Goal: Information Seeking & Learning: Check status

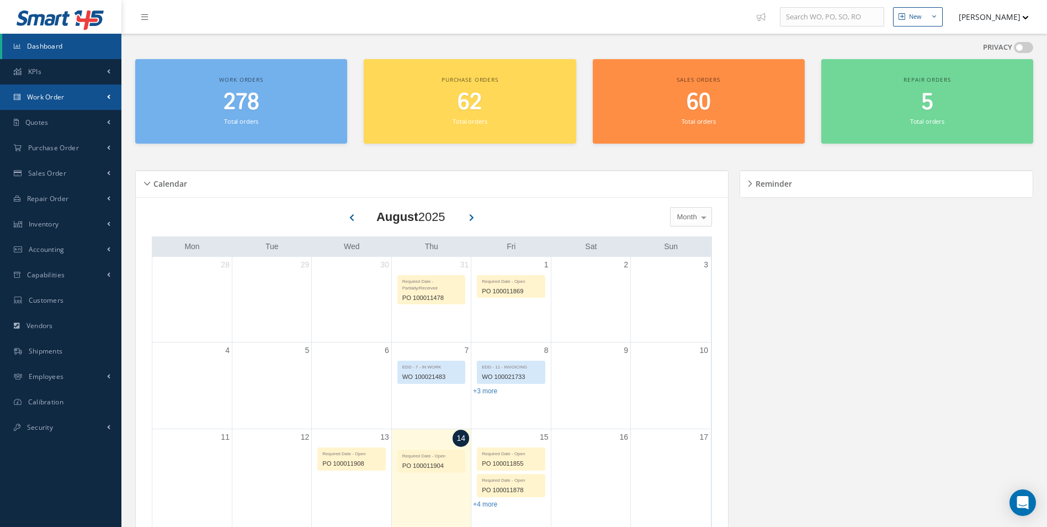
click at [60, 103] on link "Work Order" at bounding box center [60, 96] width 121 height 25
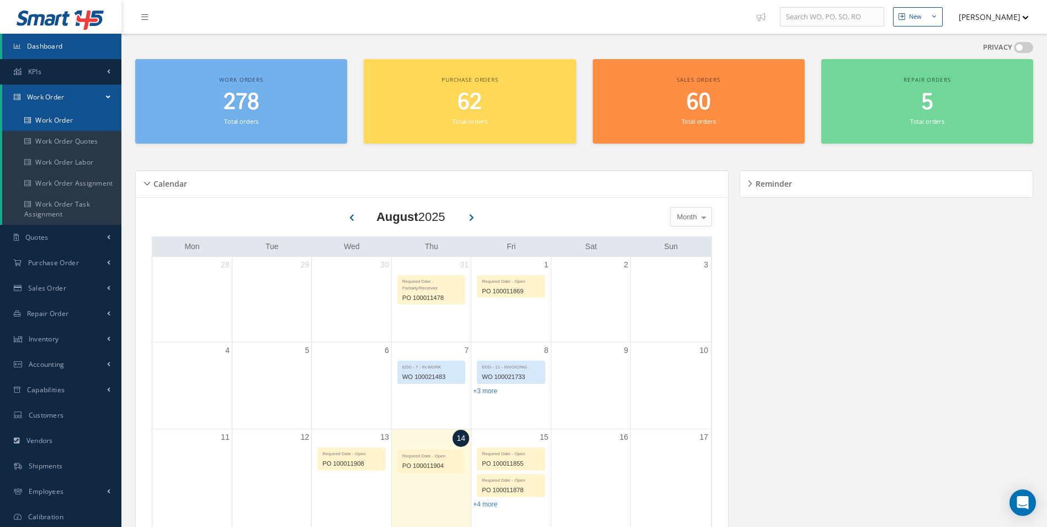
click at [62, 116] on link "Work Order" at bounding box center [61, 120] width 119 height 21
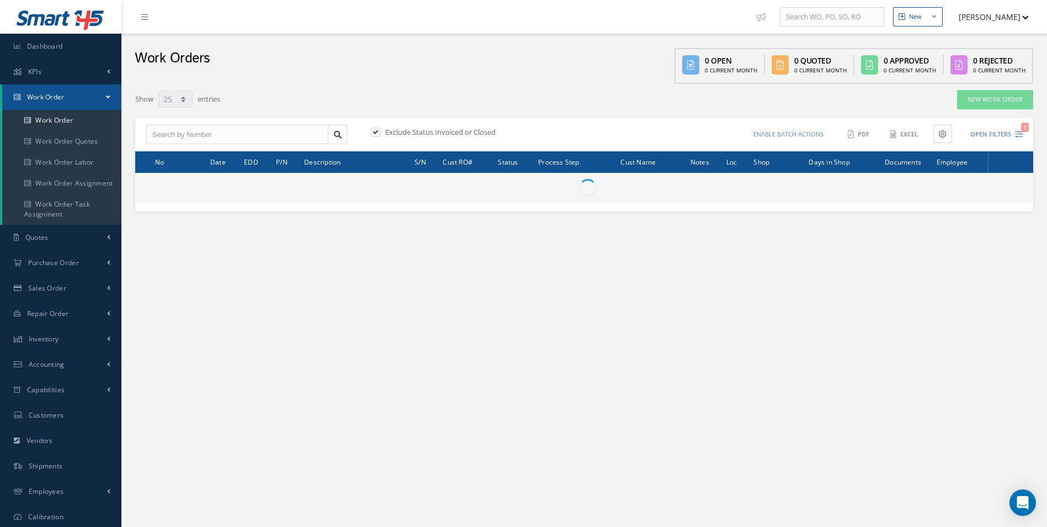
select select "25"
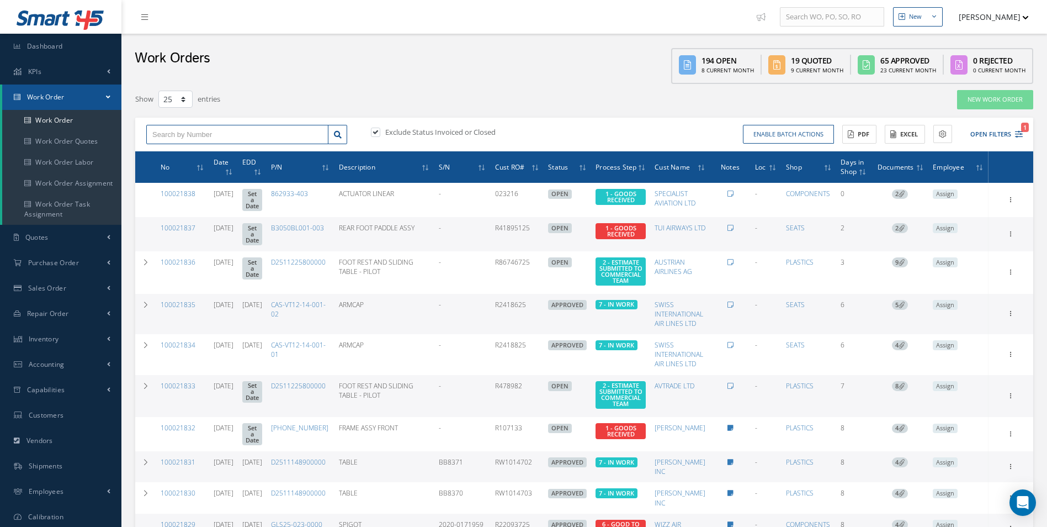
click at [243, 134] on input "text" at bounding box center [237, 135] width 182 height 20
paste input "R1547925"
type input "R1547925"
drag, startPoint x: 216, startPoint y: 135, endPoint x: 145, endPoint y: 136, distance: 71.2
click at [145, 136] on div "R1547925 No Match Found" at bounding box center [246, 135] width 217 height 20
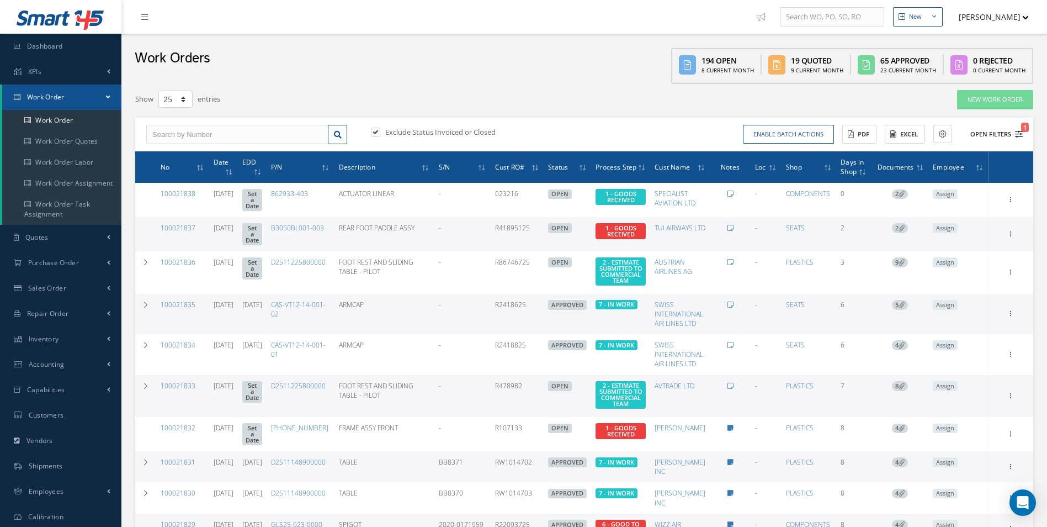
click at [1021, 136] on icon "1" at bounding box center [1019, 134] width 8 height 8
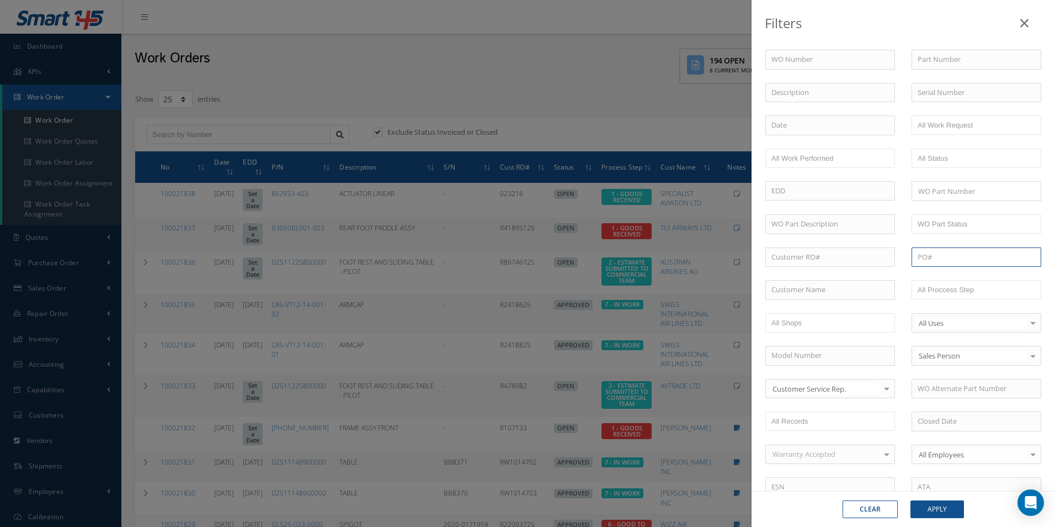
click at [935, 258] on input "text" at bounding box center [977, 257] width 130 height 20
paste input "R1547925"
type input "R1547925"
click at [932, 506] on button "Apply" at bounding box center [938, 509] width 54 height 18
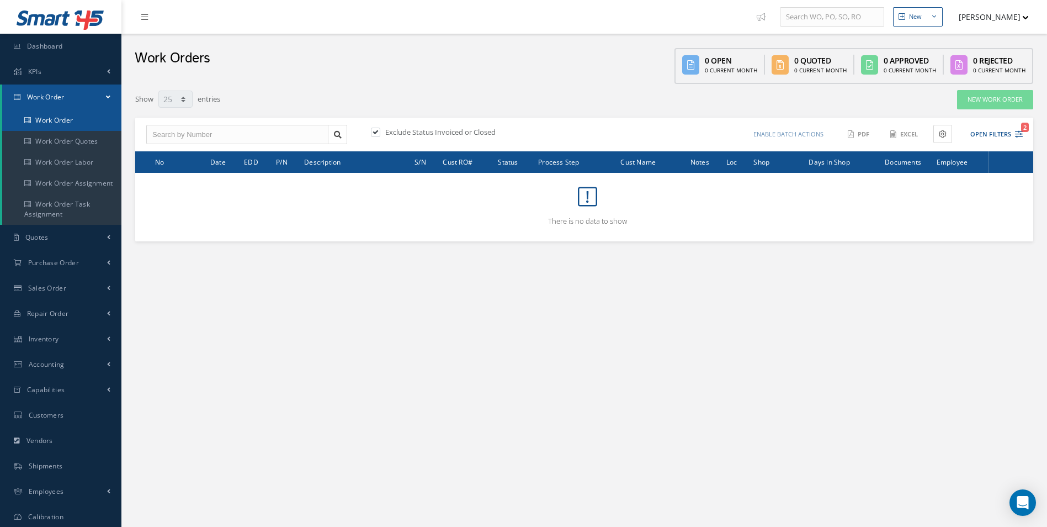
click at [85, 124] on link "Work Order" at bounding box center [61, 120] width 119 height 21
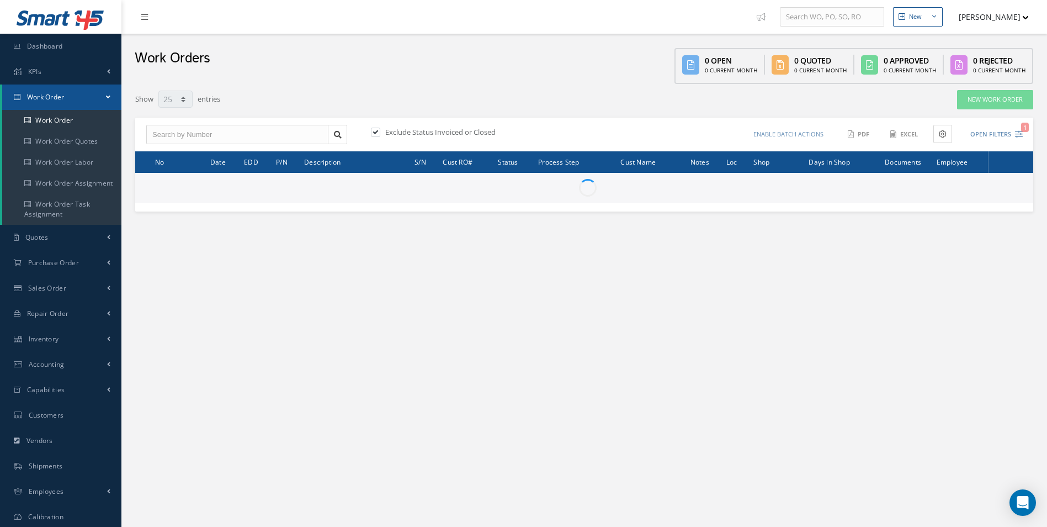
select select "25"
click at [179, 137] on input "text" at bounding box center [237, 135] width 182 height 20
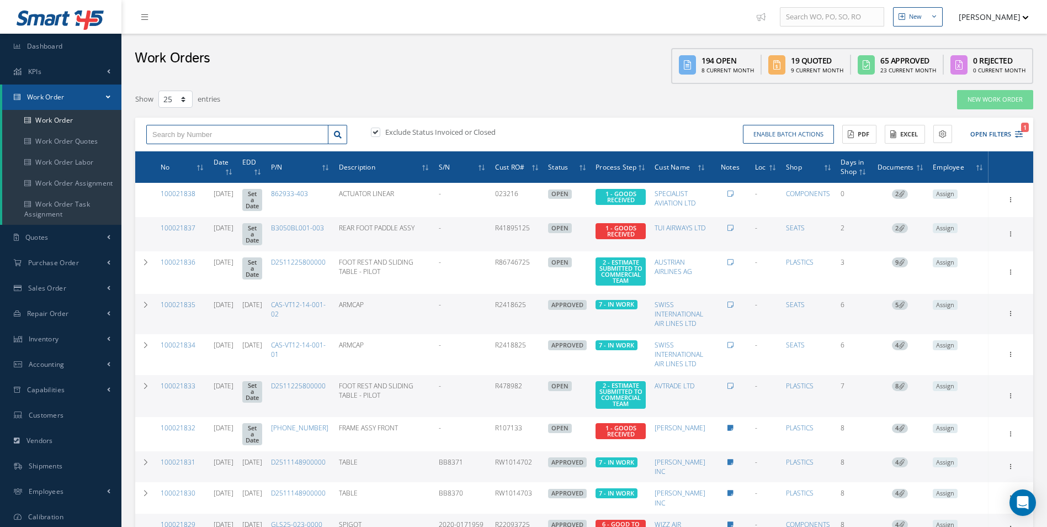
click at [156, 131] on input "text" at bounding box center [237, 135] width 182 height 20
paste input "100021657"
click at [176, 152] on span "100021657" at bounding box center [168, 154] width 33 height 8
type input "100021657"
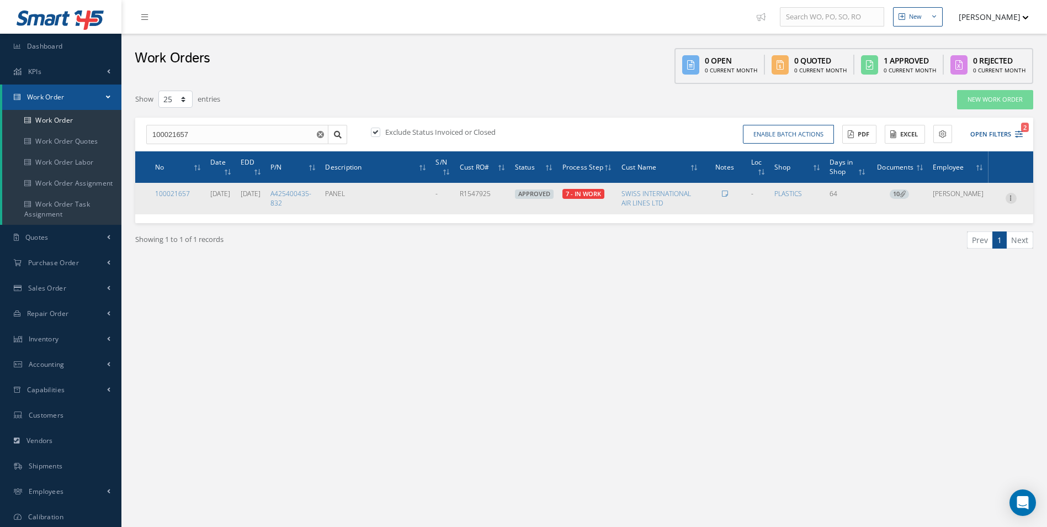
click at [1009, 199] on icon at bounding box center [1011, 197] width 11 height 9
click at [956, 276] on link "Documents" at bounding box center [960, 276] width 87 height 14
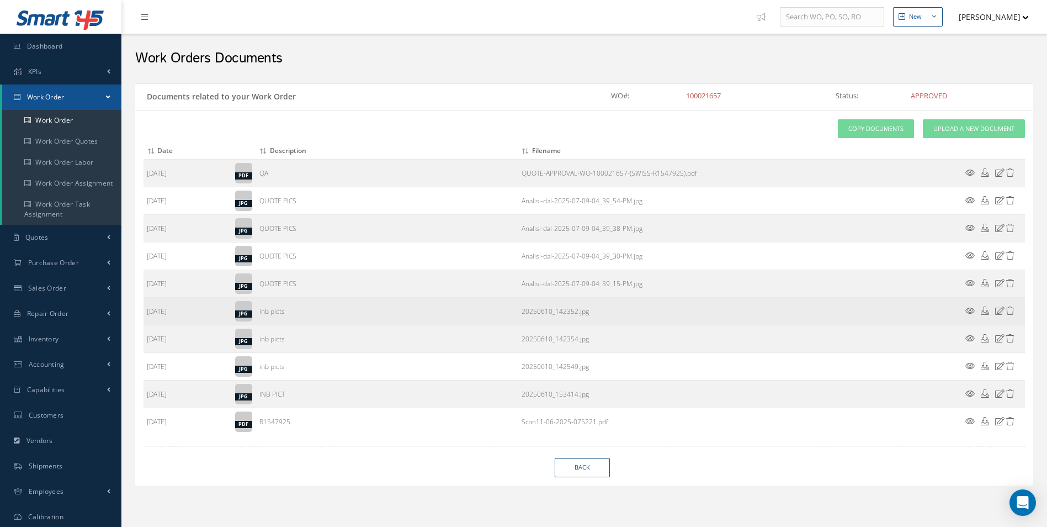
click at [969, 311] on icon at bounding box center [969, 310] width 9 height 8
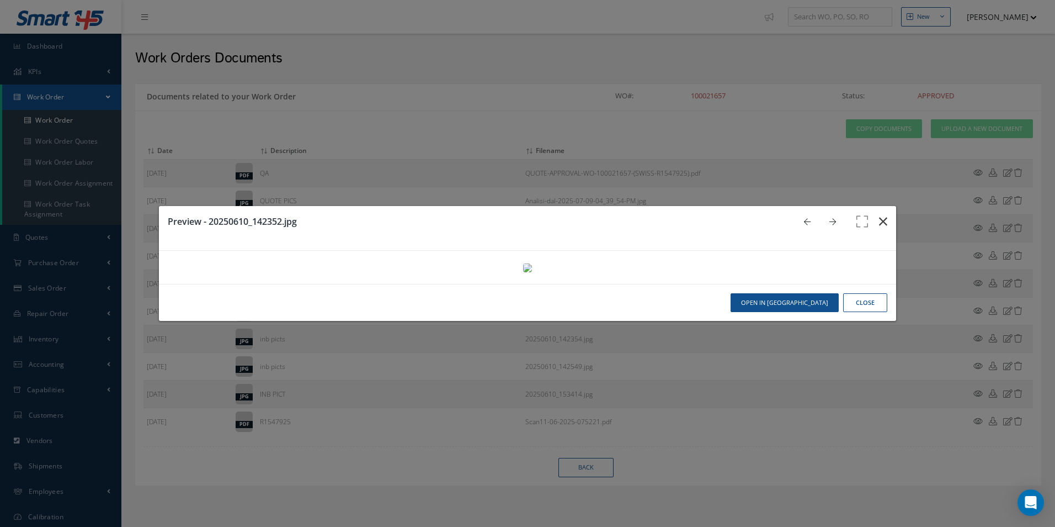
click at [880, 215] on icon "button" at bounding box center [883, 221] width 8 height 13
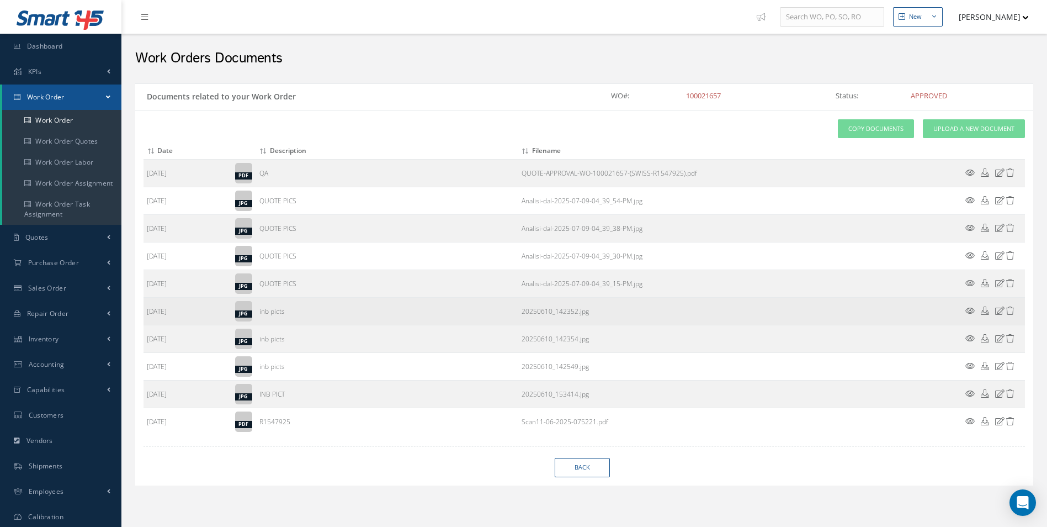
click at [971, 311] on icon at bounding box center [969, 310] width 9 height 8
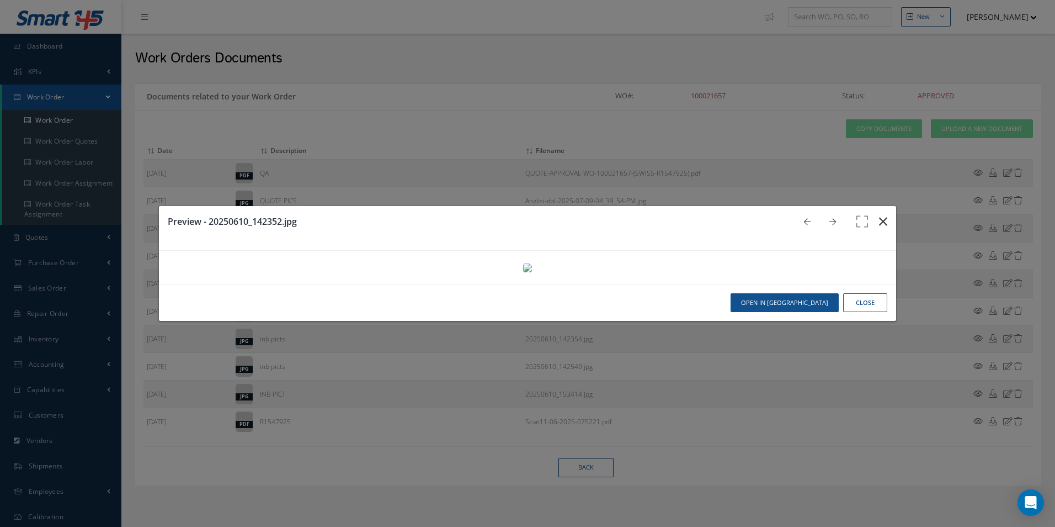
click at [879, 215] on icon "button" at bounding box center [883, 221] width 8 height 13
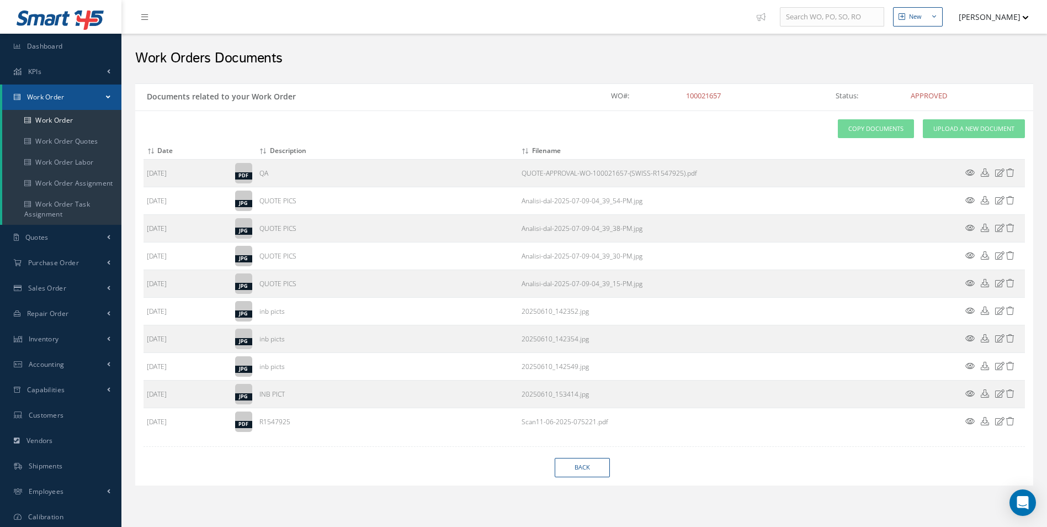
click at [972, 338] on icon at bounding box center [969, 338] width 9 height 8
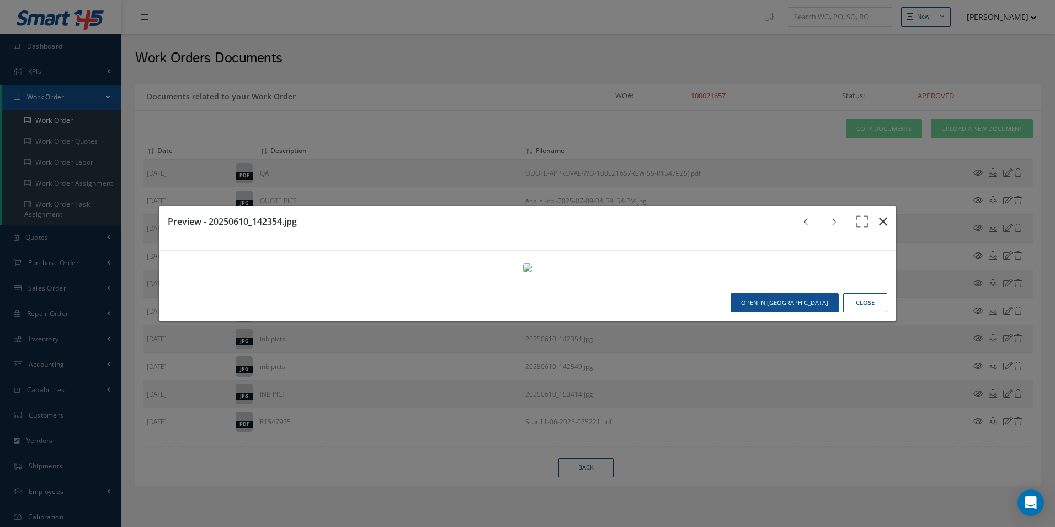
click at [879, 215] on icon "button" at bounding box center [883, 221] width 8 height 13
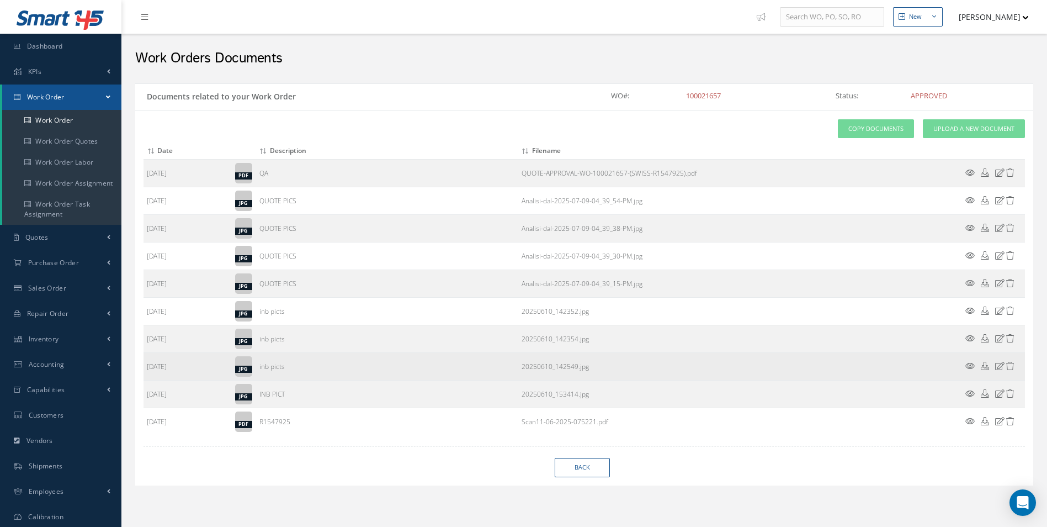
click at [969, 364] on icon at bounding box center [969, 366] width 9 height 8
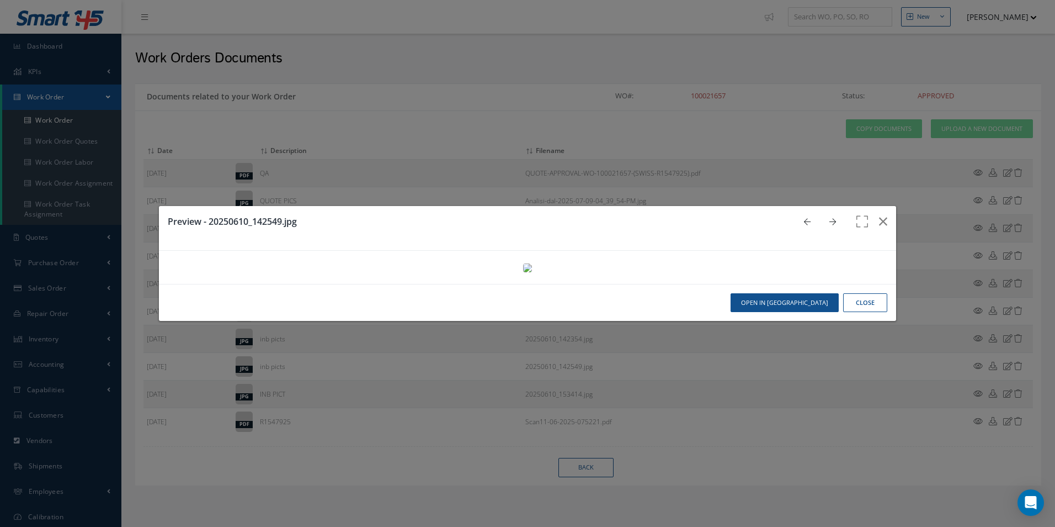
drag, startPoint x: 858, startPoint y: 501, endPoint x: 867, endPoint y: 494, distance: 11.4
click at [859, 312] on button "Close" at bounding box center [865, 302] width 44 height 19
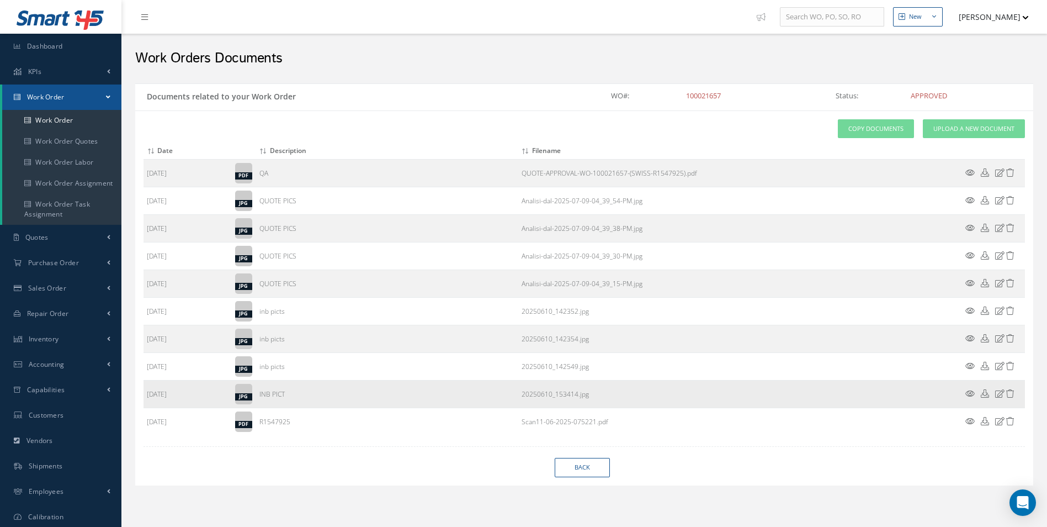
click at [972, 394] on icon at bounding box center [969, 393] width 9 height 8
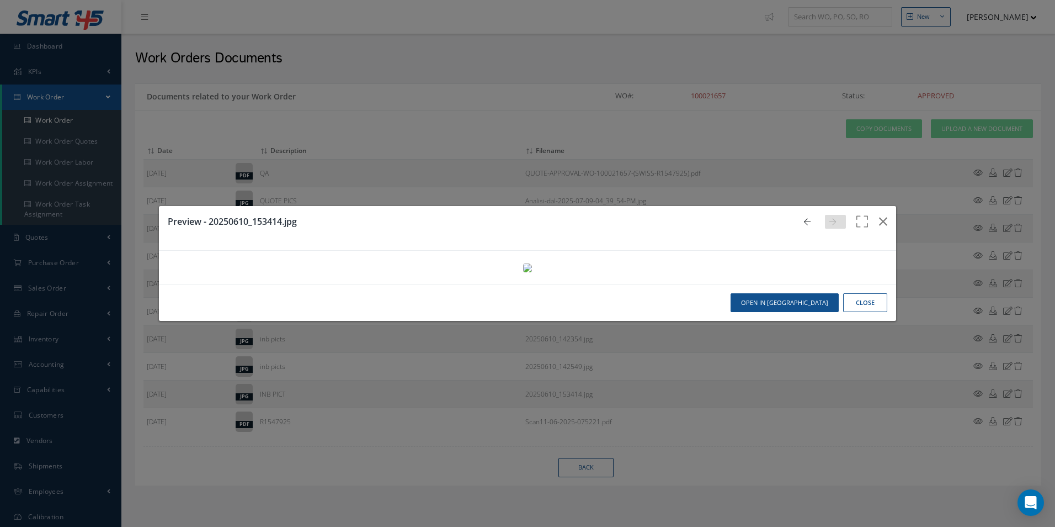
click at [871, 312] on button "Close" at bounding box center [865, 302] width 44 height 19
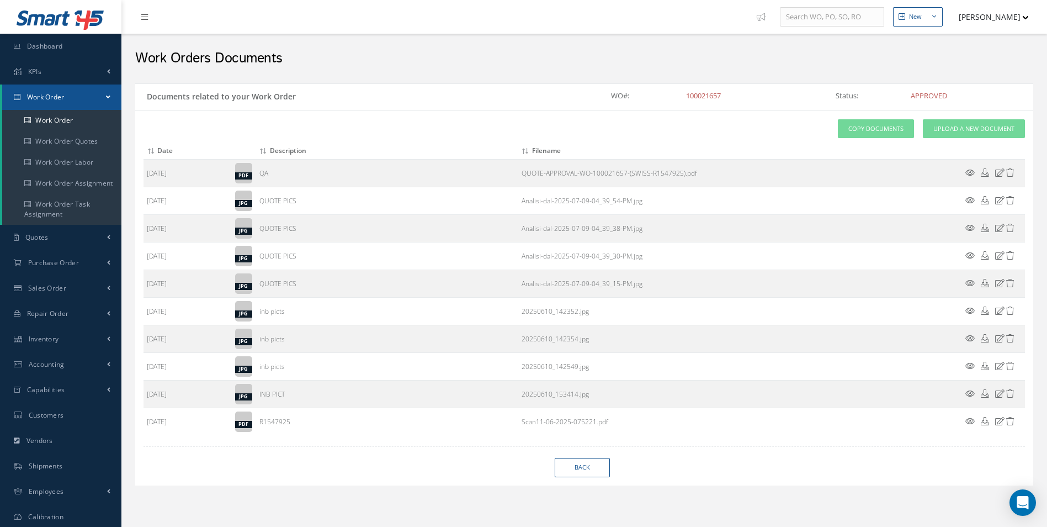
click at [969, 418] on icon at bounding box center [969, 421] width 9 height 8
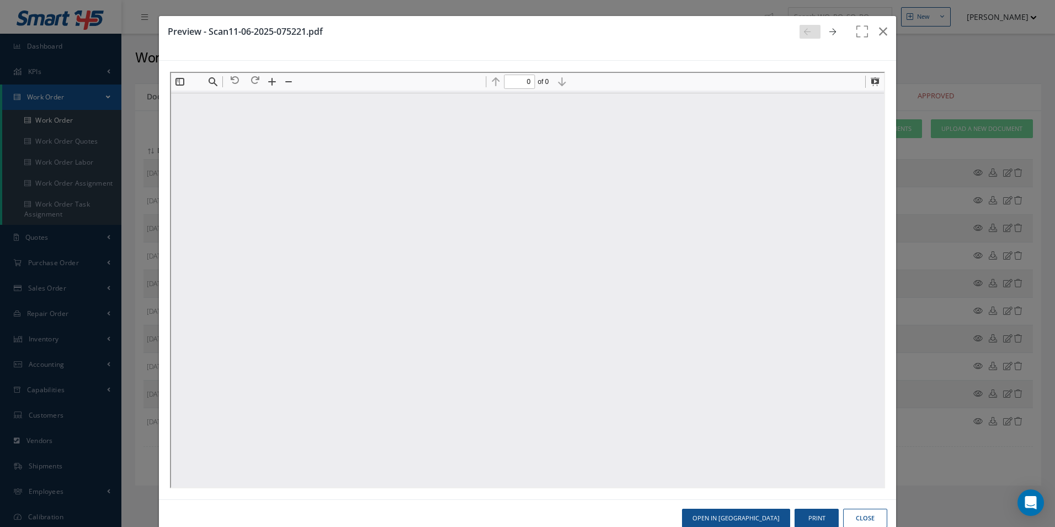
type input "1"
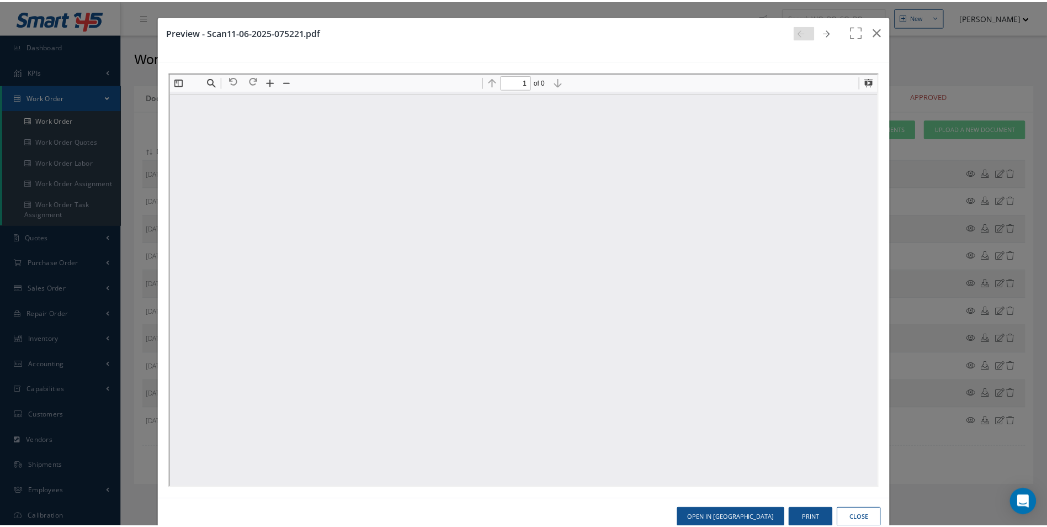
scroll to position [6, 0]
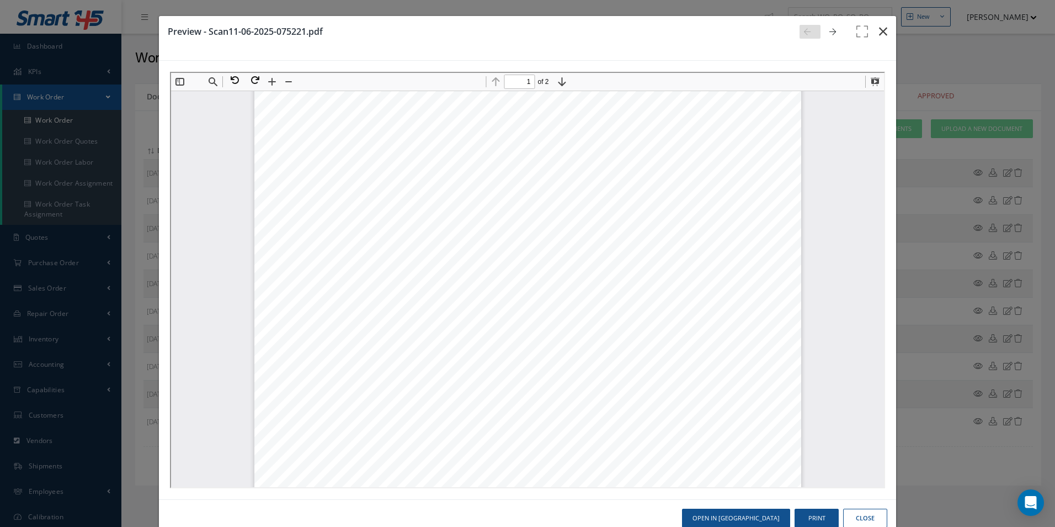
click at [879, 30] on icon "button" at bounding box center [883, 31] width 8 height 13
